Goal: Task Accomplishment & Management: Manage account settings

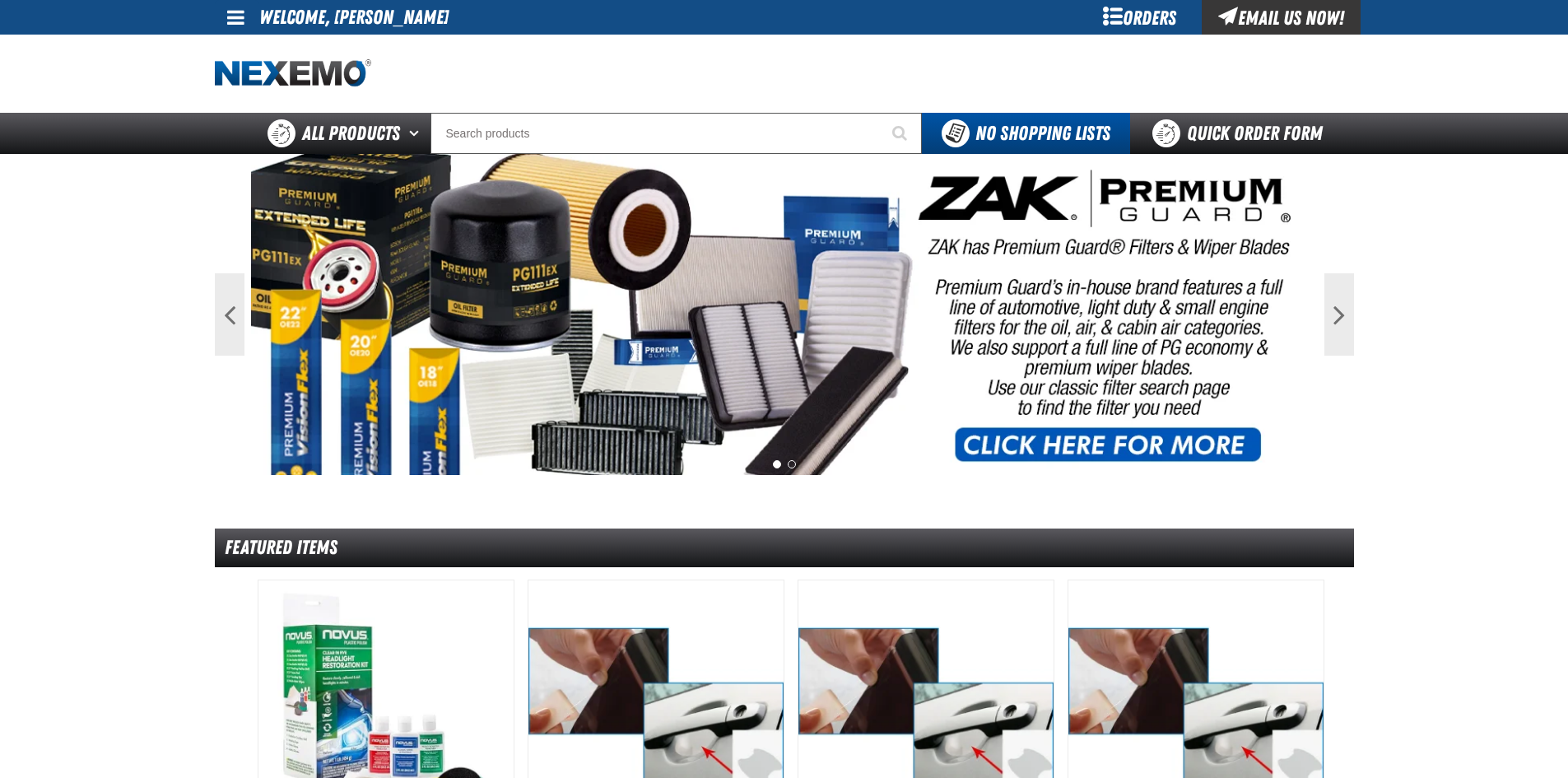
click at [229, 18] on span at bounding box center [236, 17] width 17 height 20
click at [246, 48] on link "My Account My Account" at bounding box center [259, 49] width 73 height 15
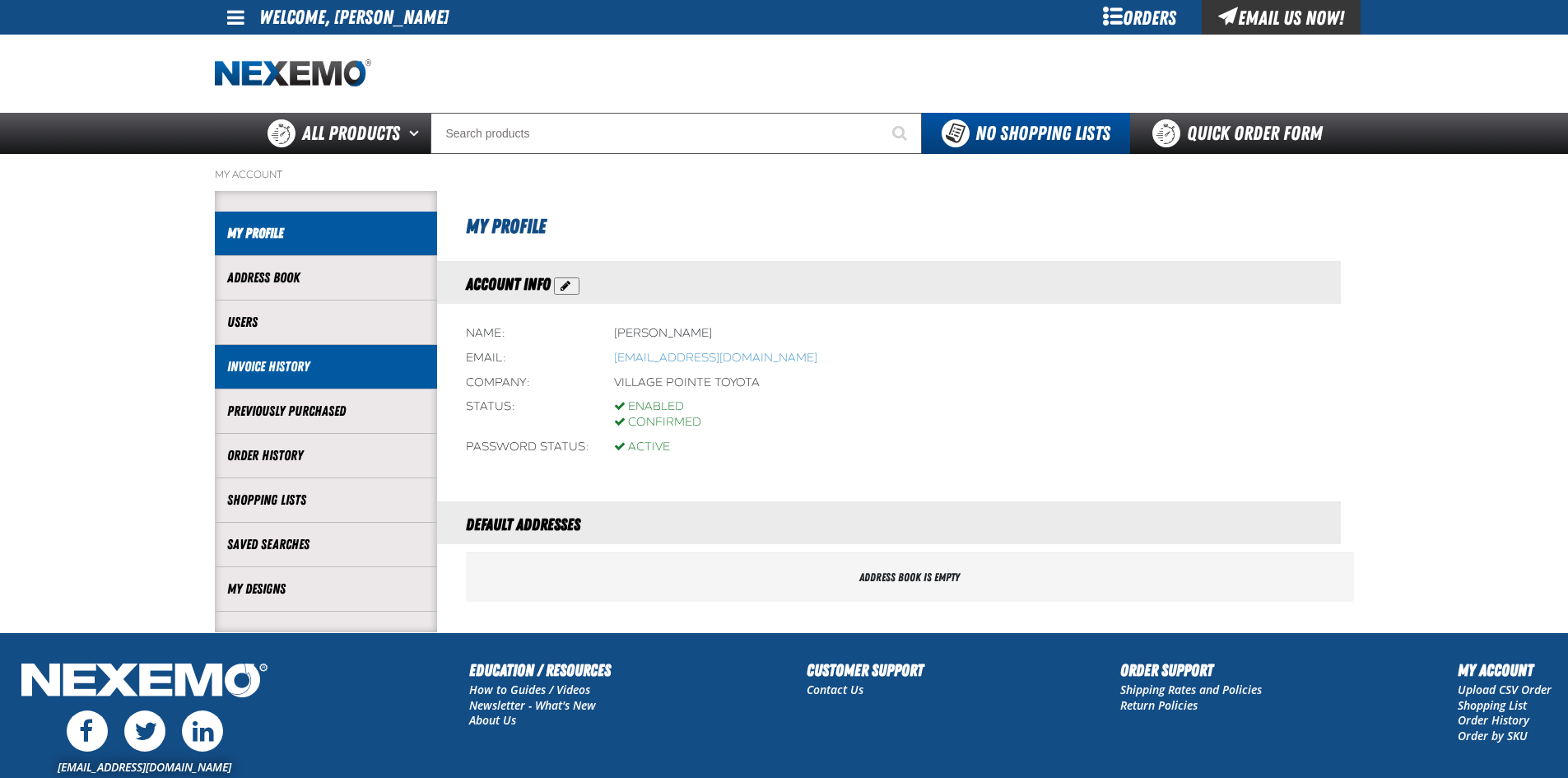
click at [243, 368] on link "Invoice History" at bounding box center [326, 367] width 198 height 19
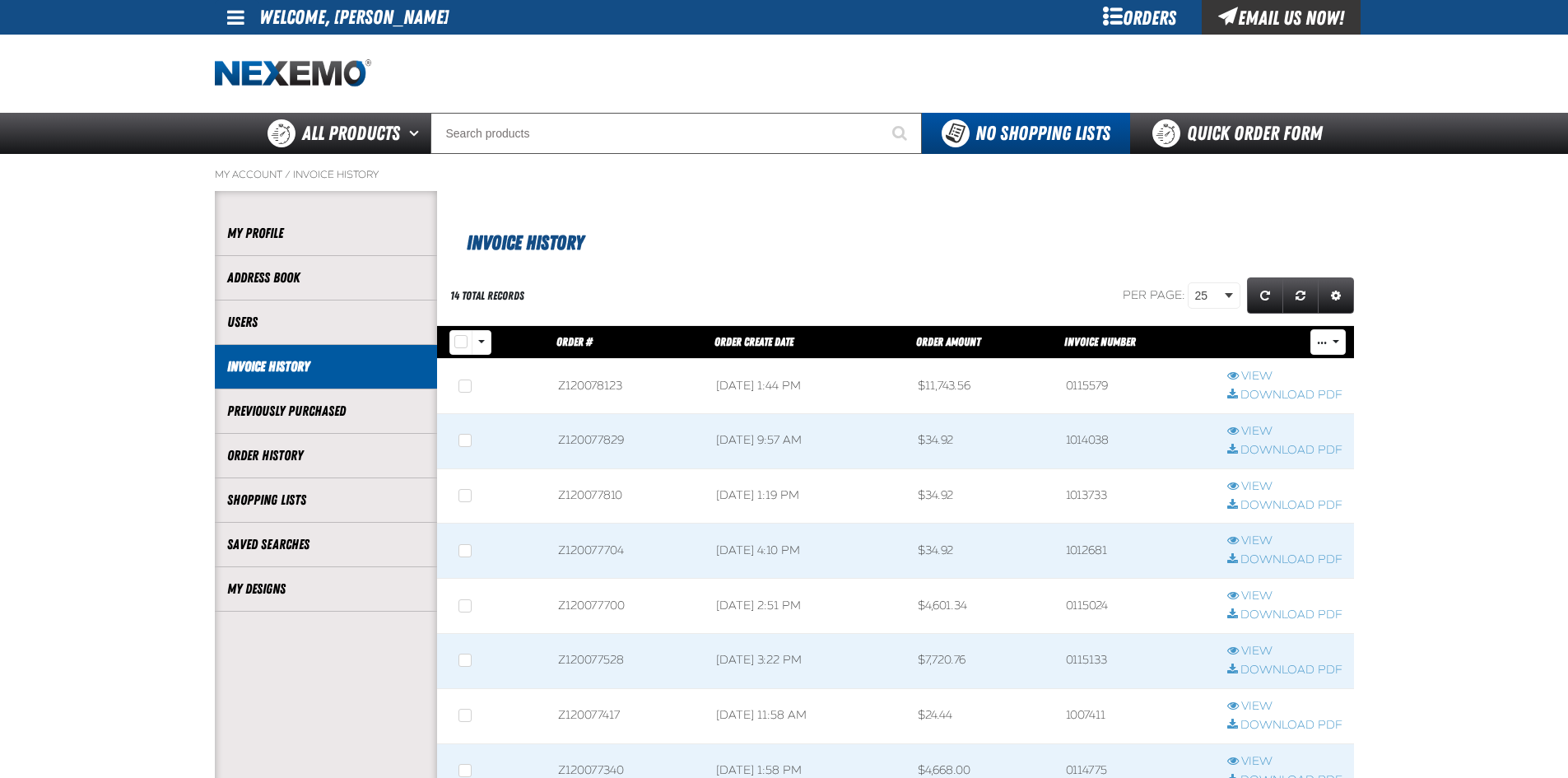
scroll to position [1, 1]
click at [1267, 392] on link "Download PDF" at bounding box center [1285, 395] width 115 height 15
